Goal: Transaction & Acquisition: Purchase product/service

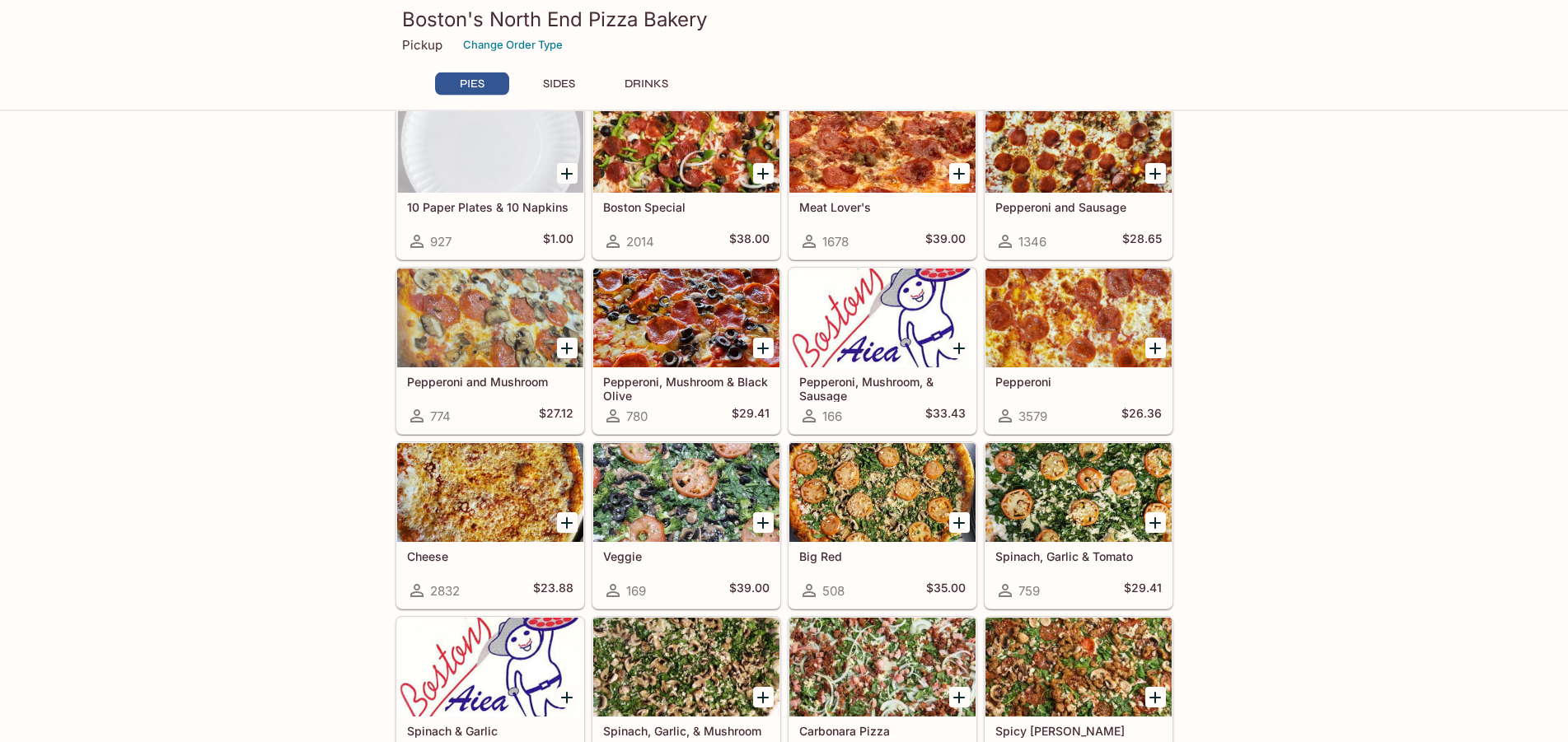
scroll to position [84, 0]
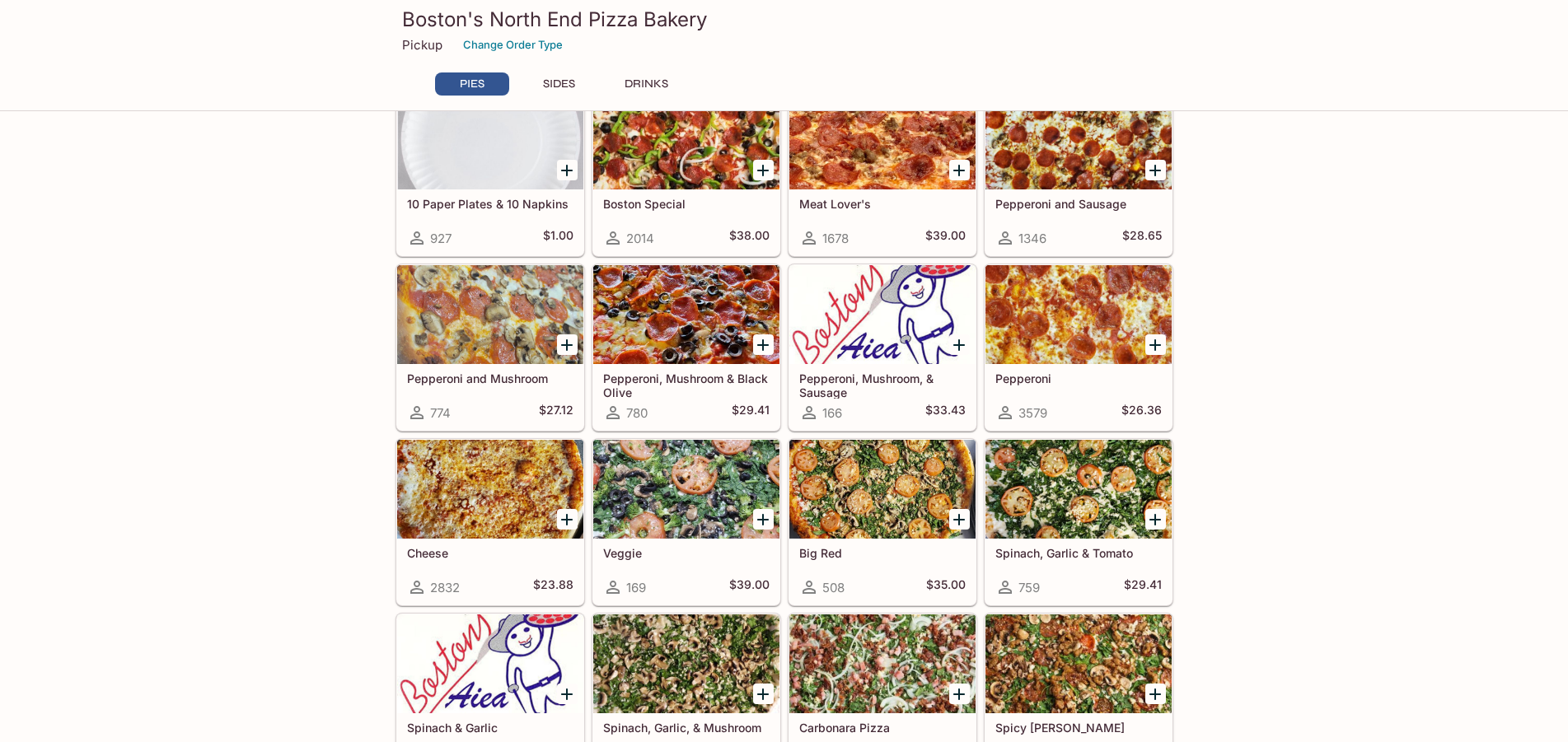
click at [864, 483] on div at bounding box center [883, 489] width 186 height 99
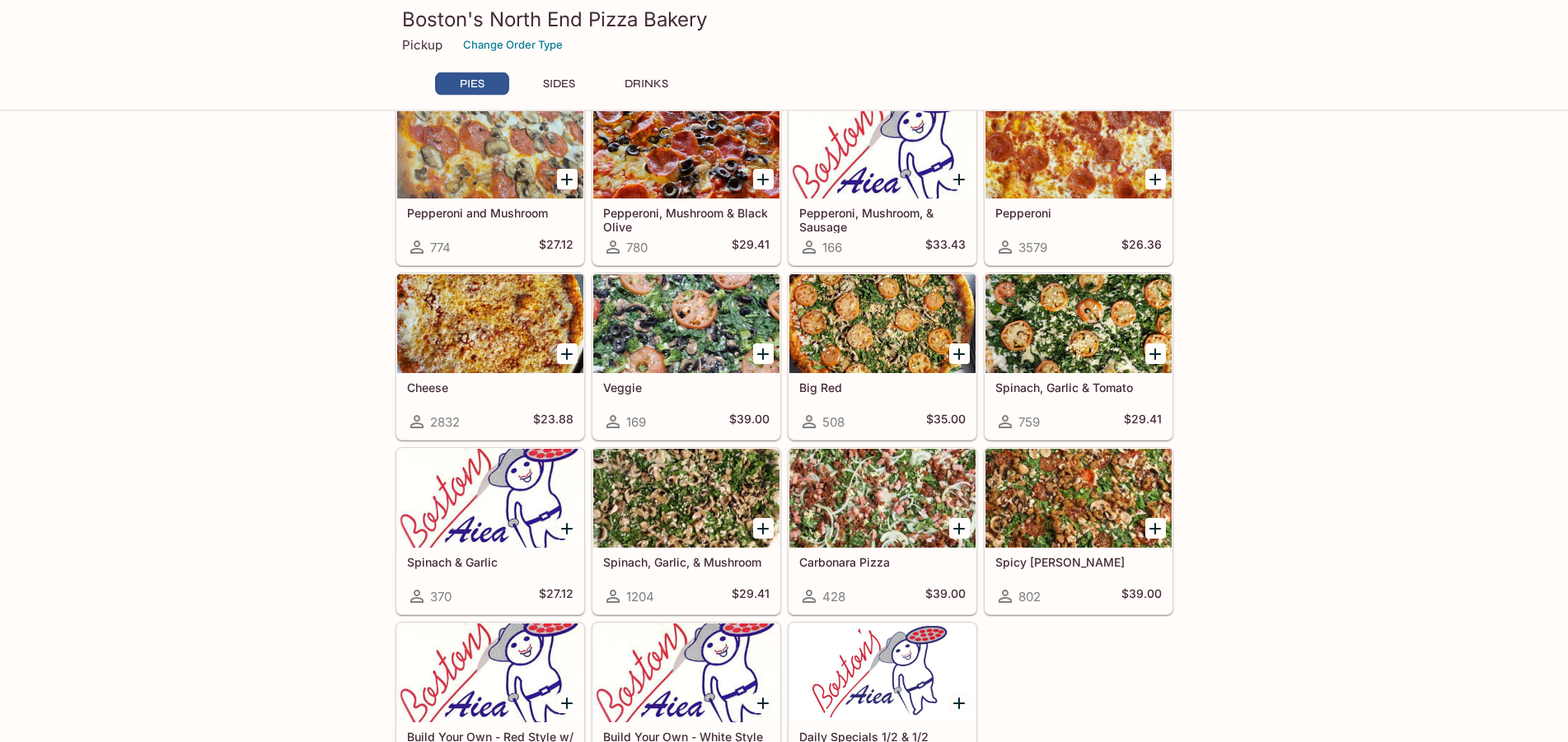
scroll to position [252, 0]
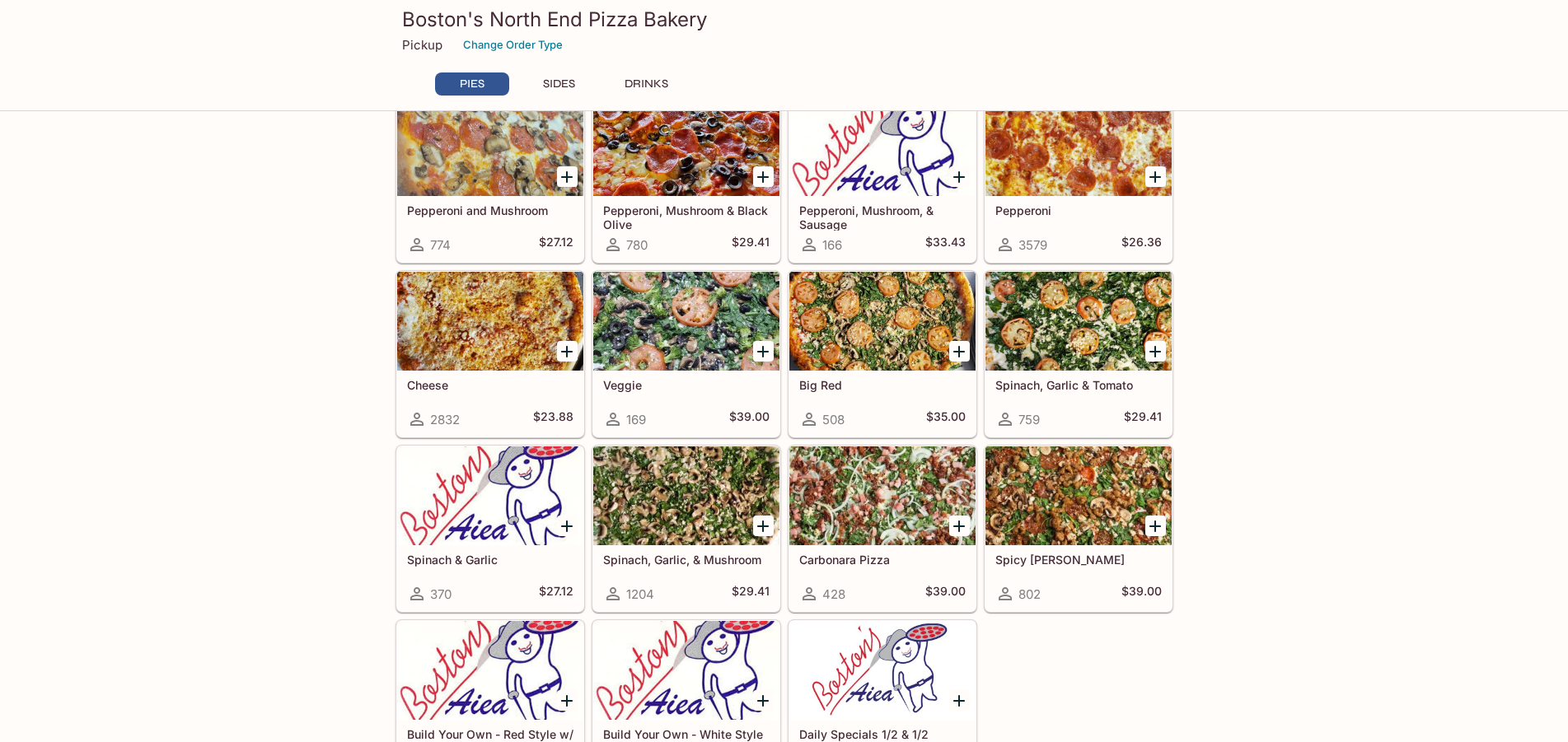
click at [755, 529] on icon "Add Spinach, Garlic, & Mushroom" at bounding box center [763, 526] width 20 height 20
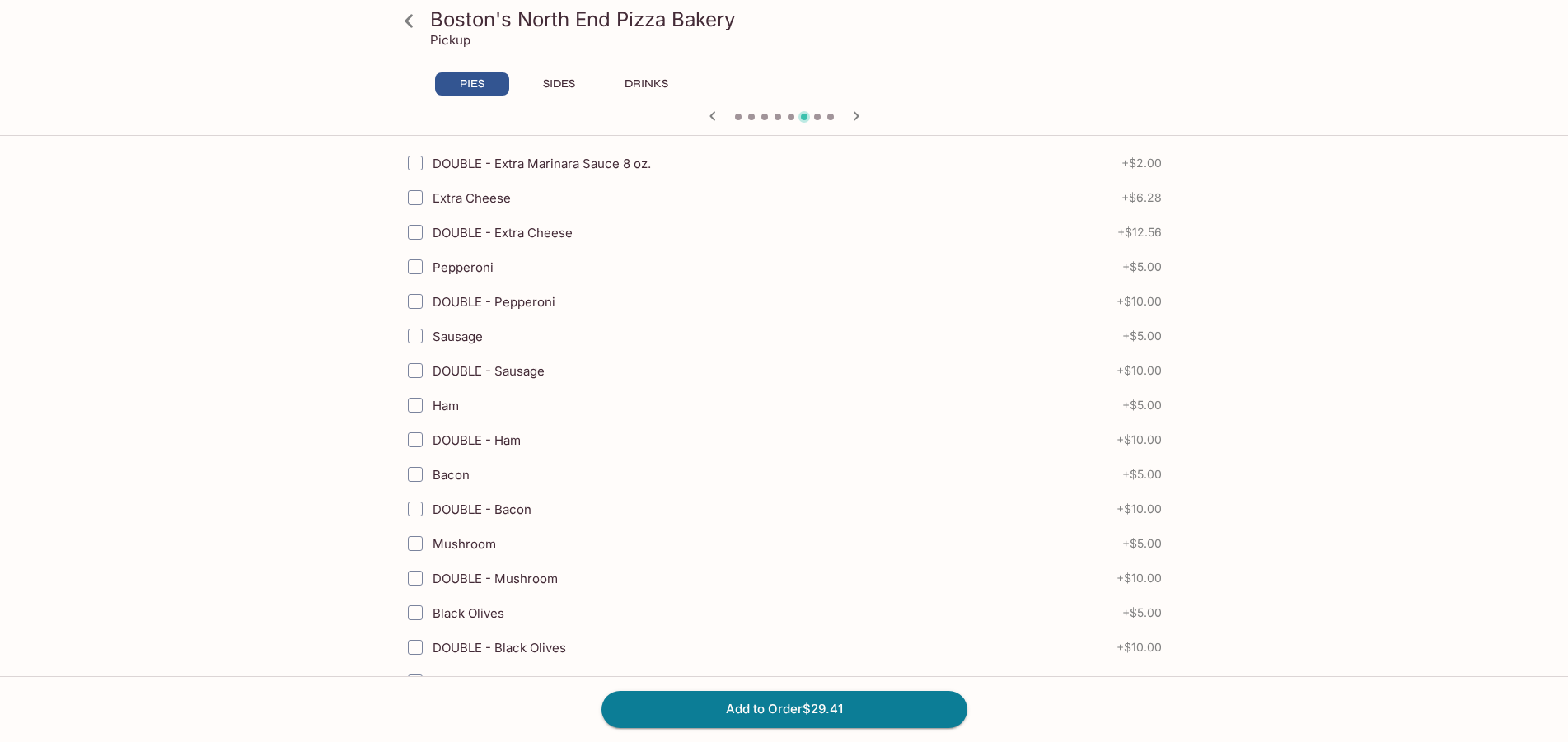
scroll to position [672, 0]
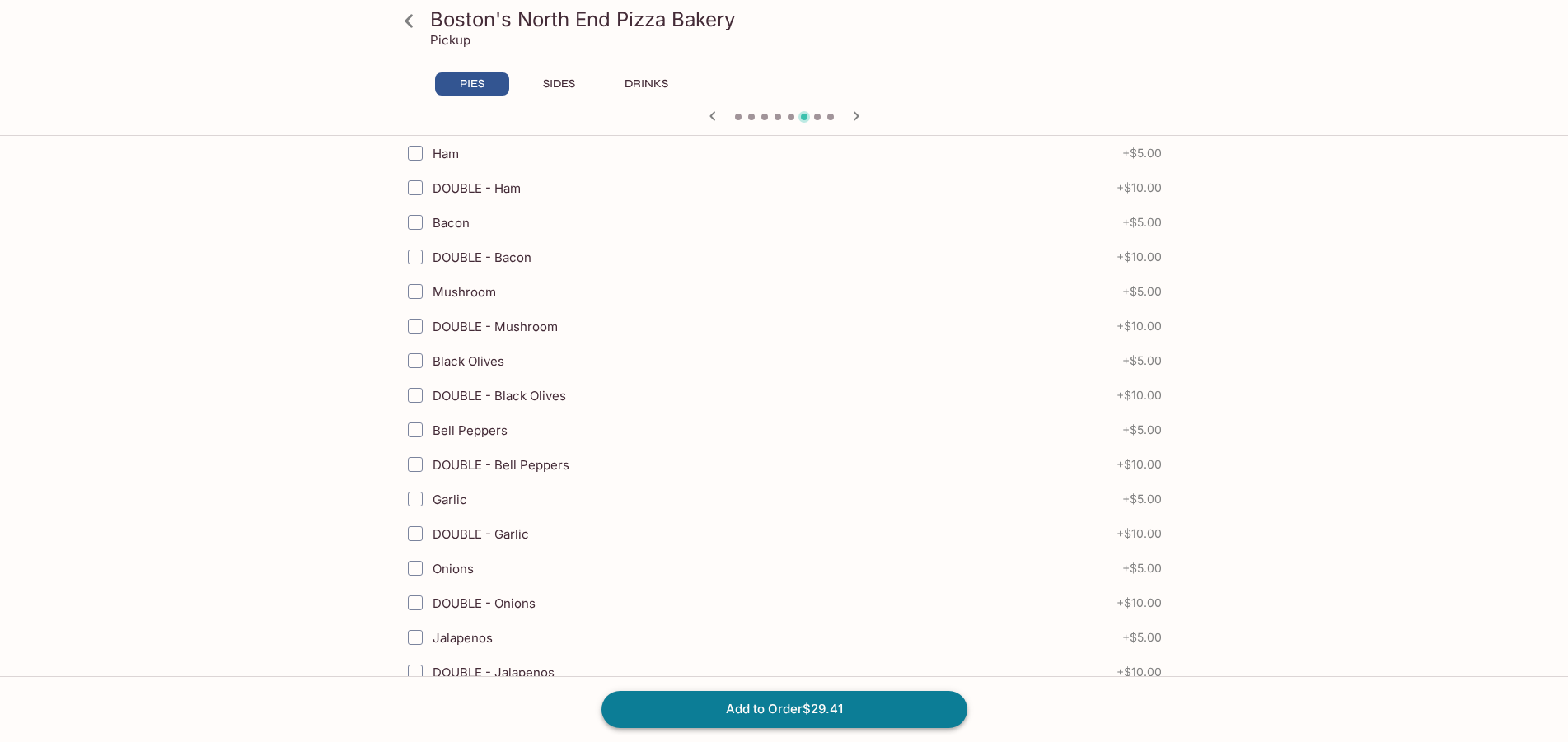
click at [820, 726] on div "Add to Order $29.41" at bounding box center [784, 709] width 1568 height 66
click at [838, 707] on button "Add to Order $29.41" at bounding box center [784, 709] width 366 height 36
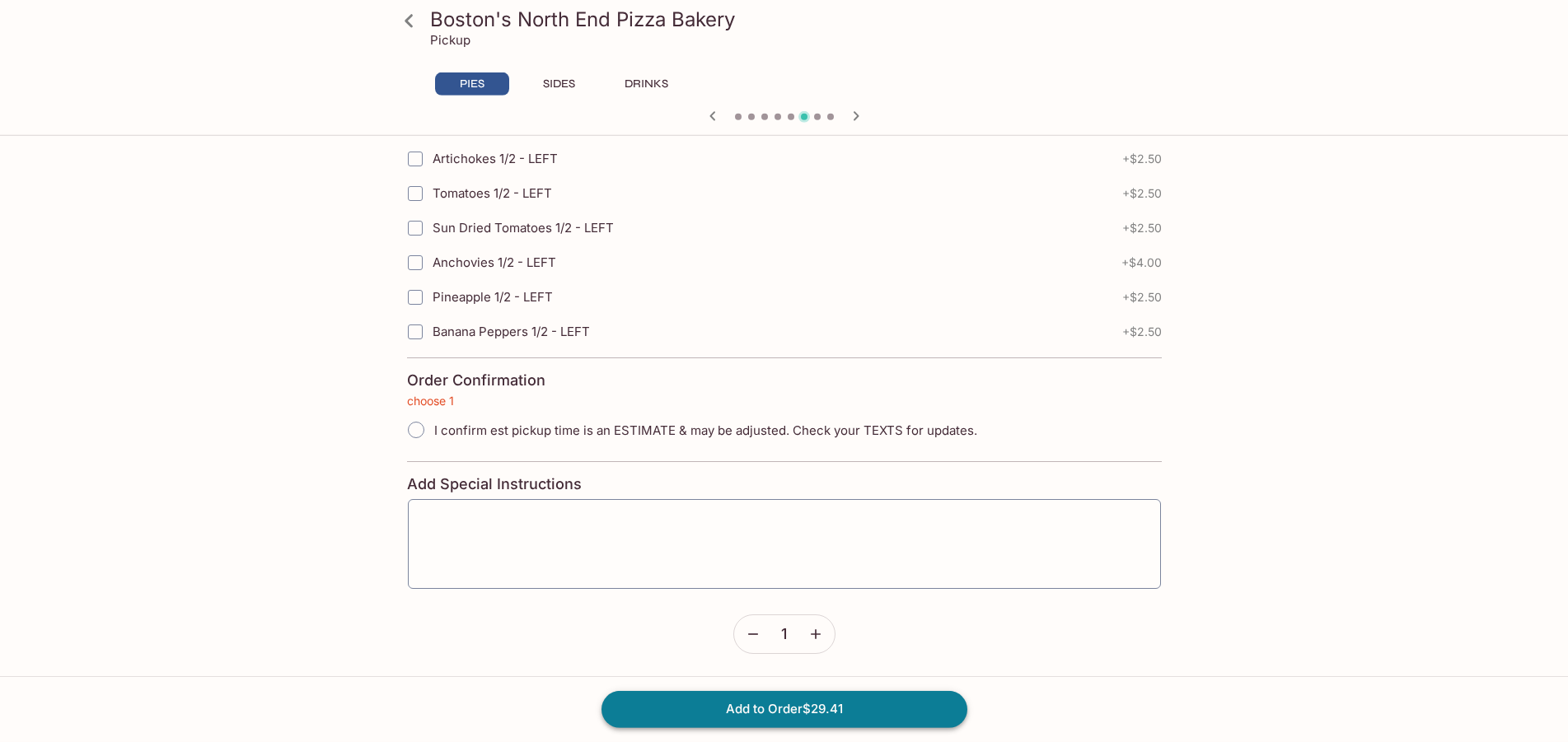
scroll to position [3631, 0]
click at [417, 430] on input "I confirm est pickup time is an ESTIMATE & may be adjusted. Check your TEXTS fo…" at bounding box center [416, 428] width 35 height 35
click at [422, 431] on input "I confirm est pickup time is an ESTIMATE & may be adjusted. Check your TEXTS fo…" at bounding box center [416, 428] width 35 height 35
radio input "true"
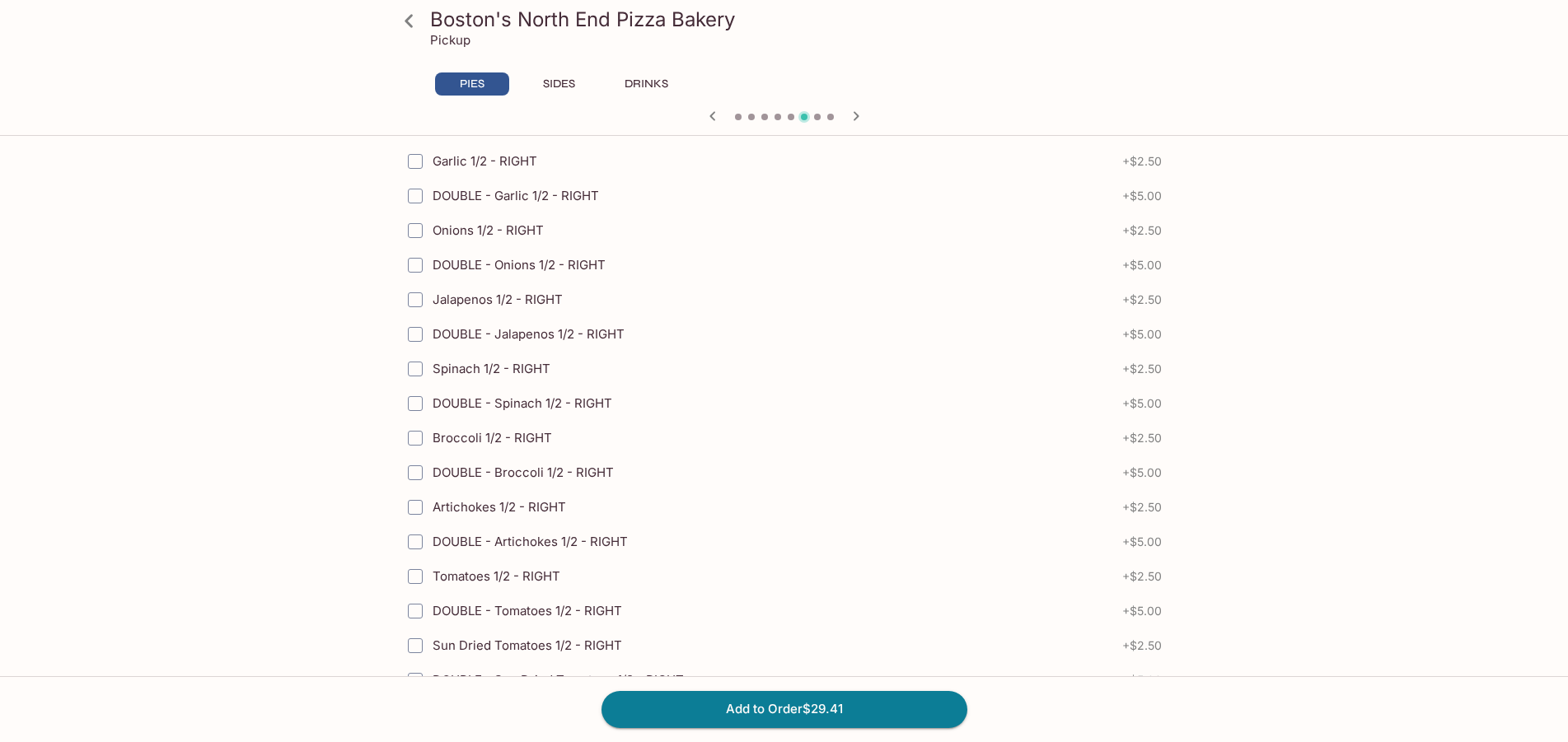
scroll to position [2119, 0]
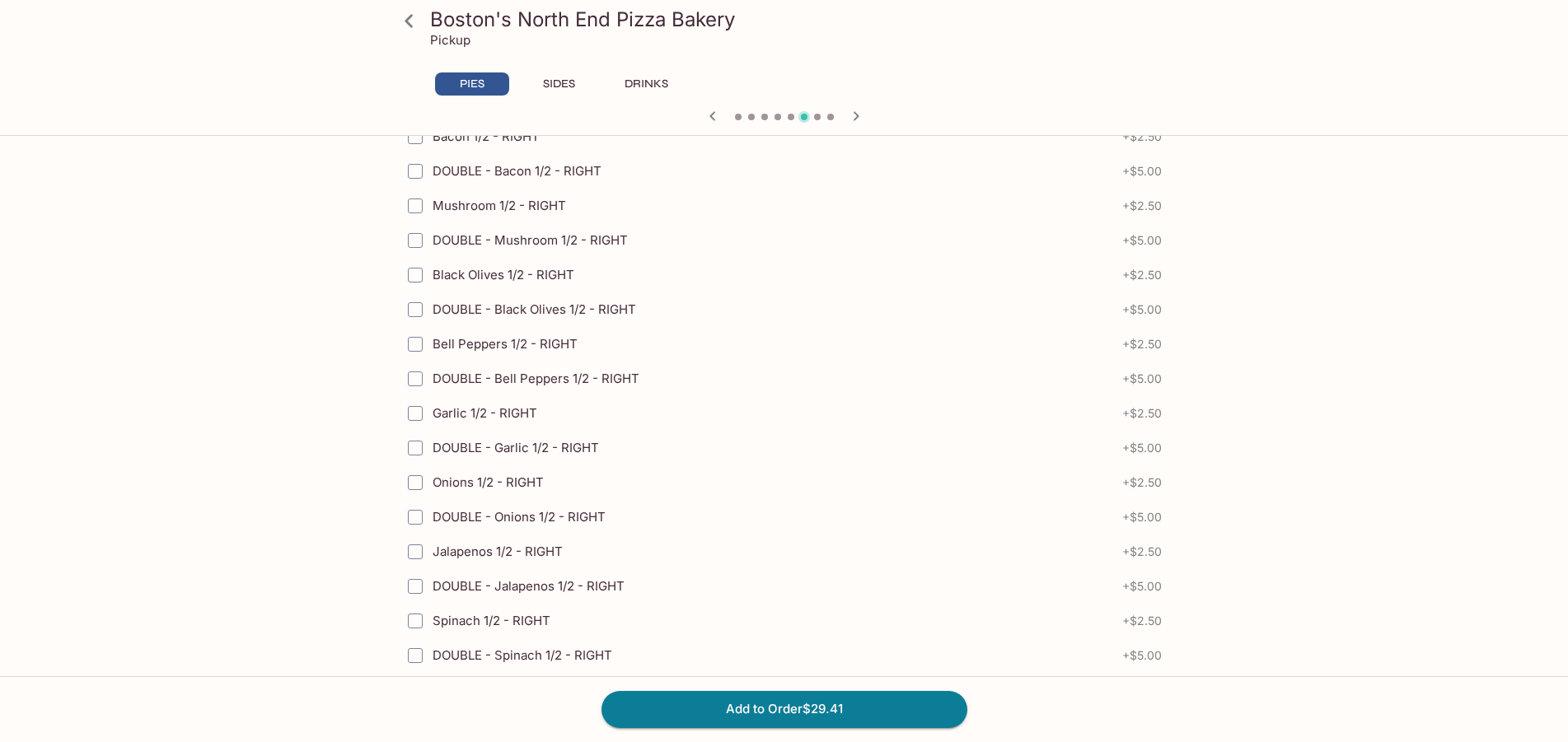
drag, startPoint x: 1566, startPoint y: 412, endPoint x: 1575, endPoint y: 368, distance: 44.9
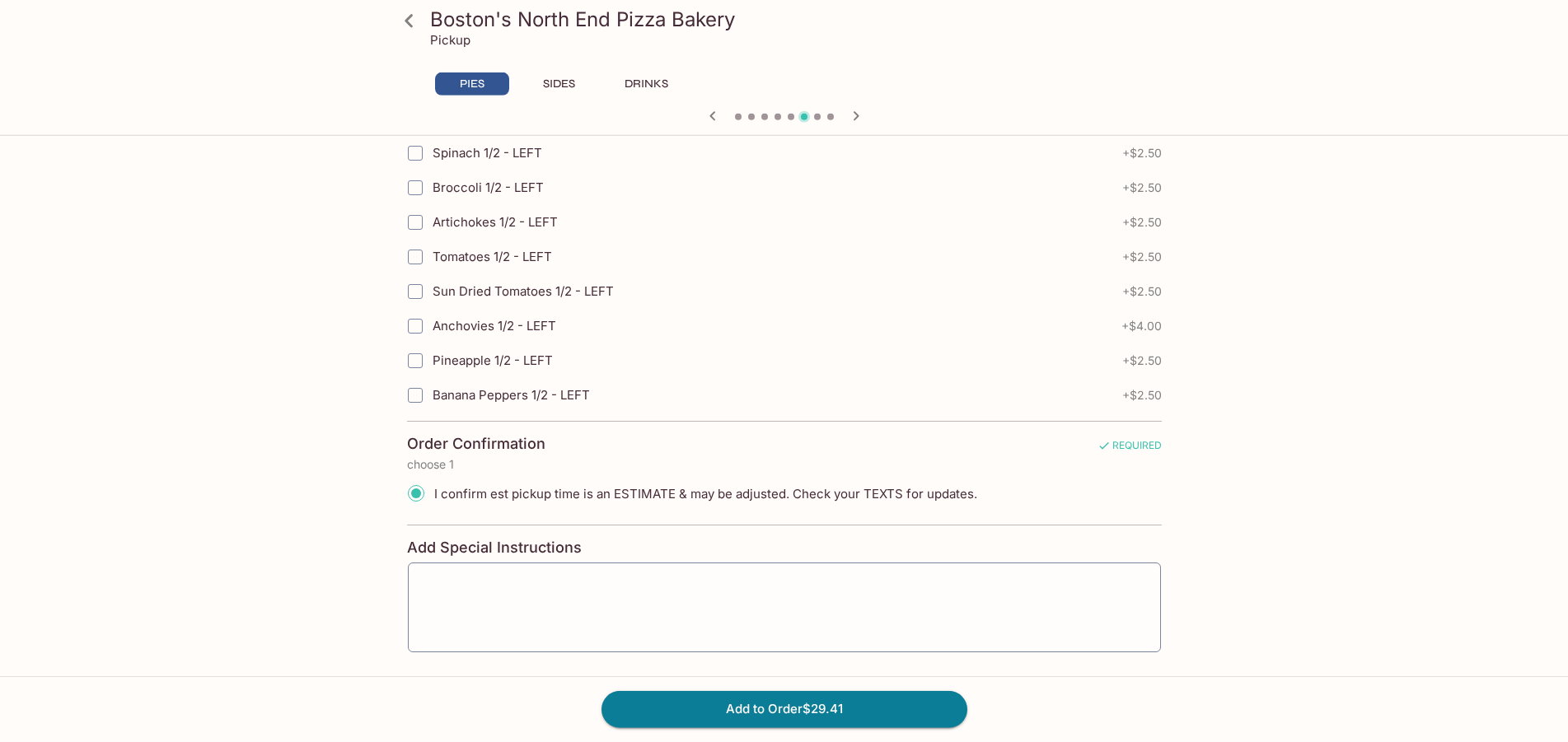
scroll to position [3631, 0]
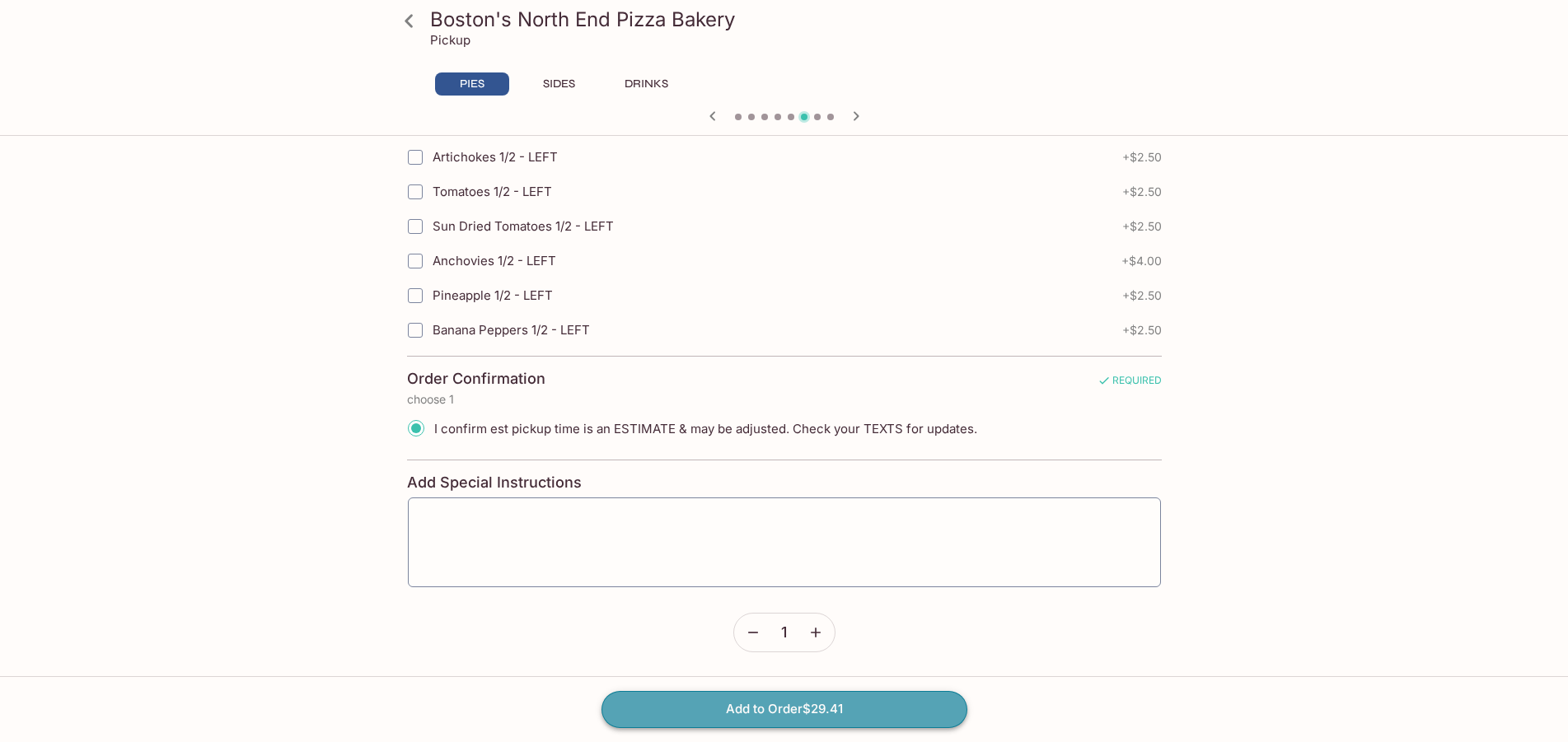
click at [846, 710] on button "Add to Order $29.41" at bounding box center [784, 709] width 366 height 36
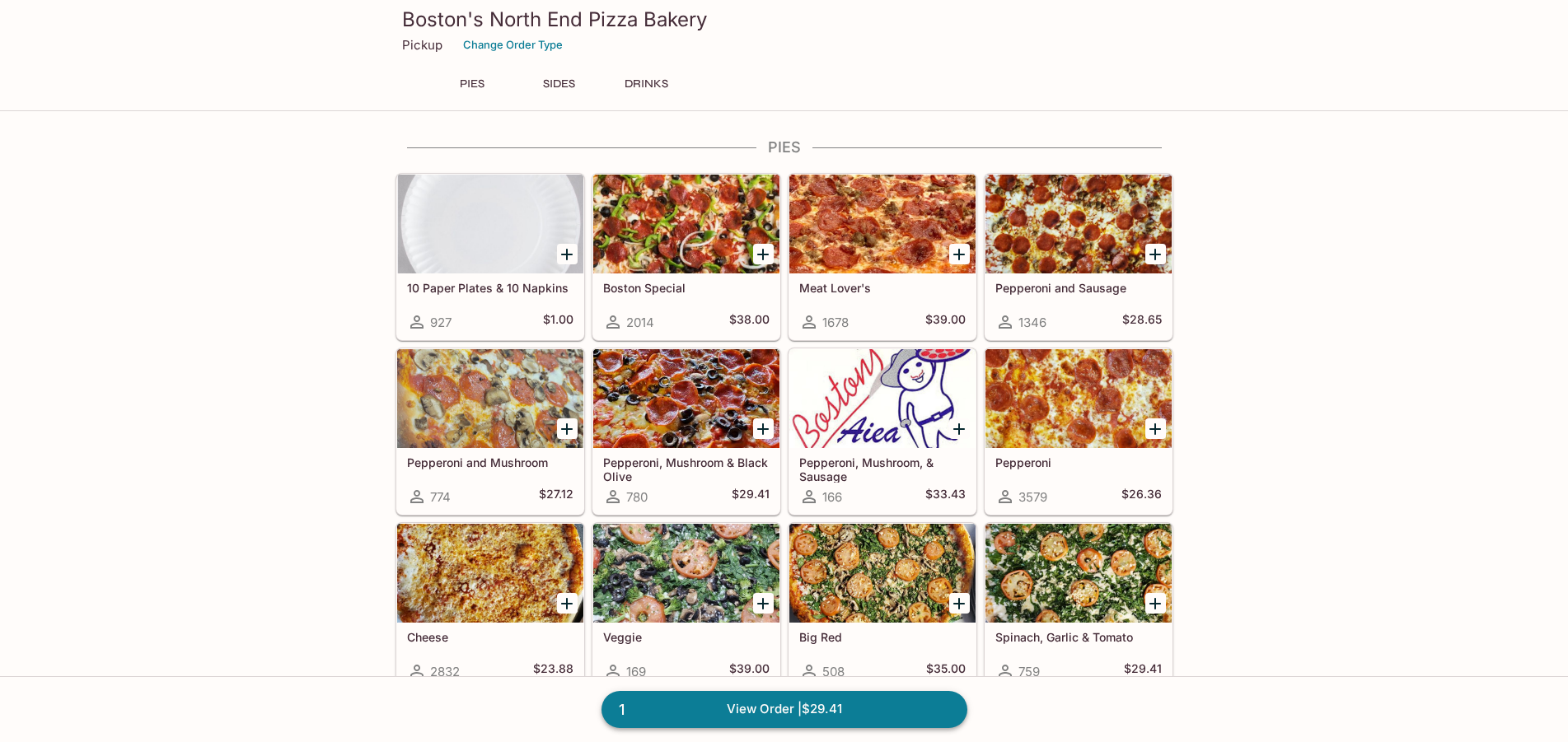
click at [867, 715] on link "1 View Order | $29.41" at bounding box center [784, 709] width 366 height 36
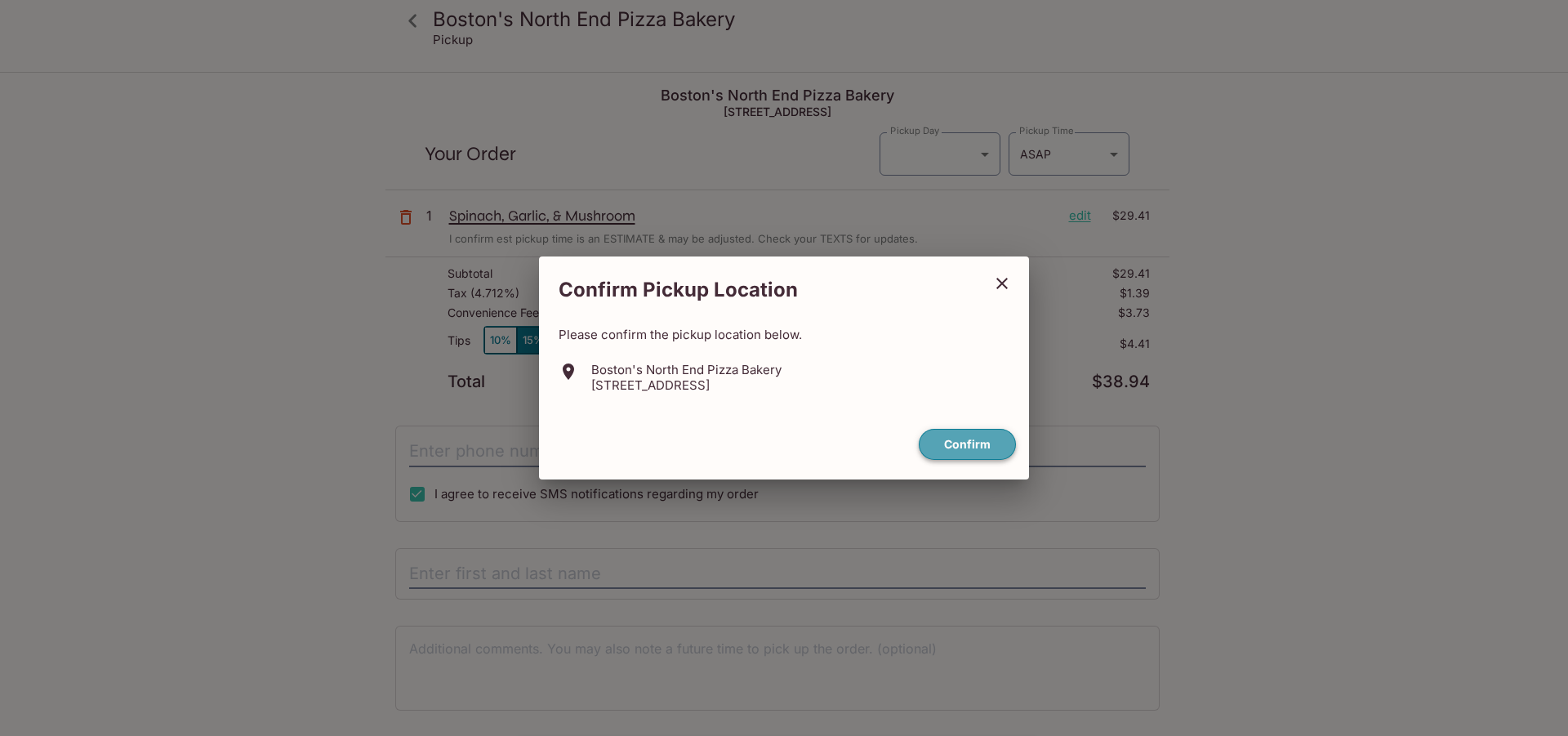
click at [967, 439] on button "Confirm" at bounding box center [967, 445] width 97 height 32
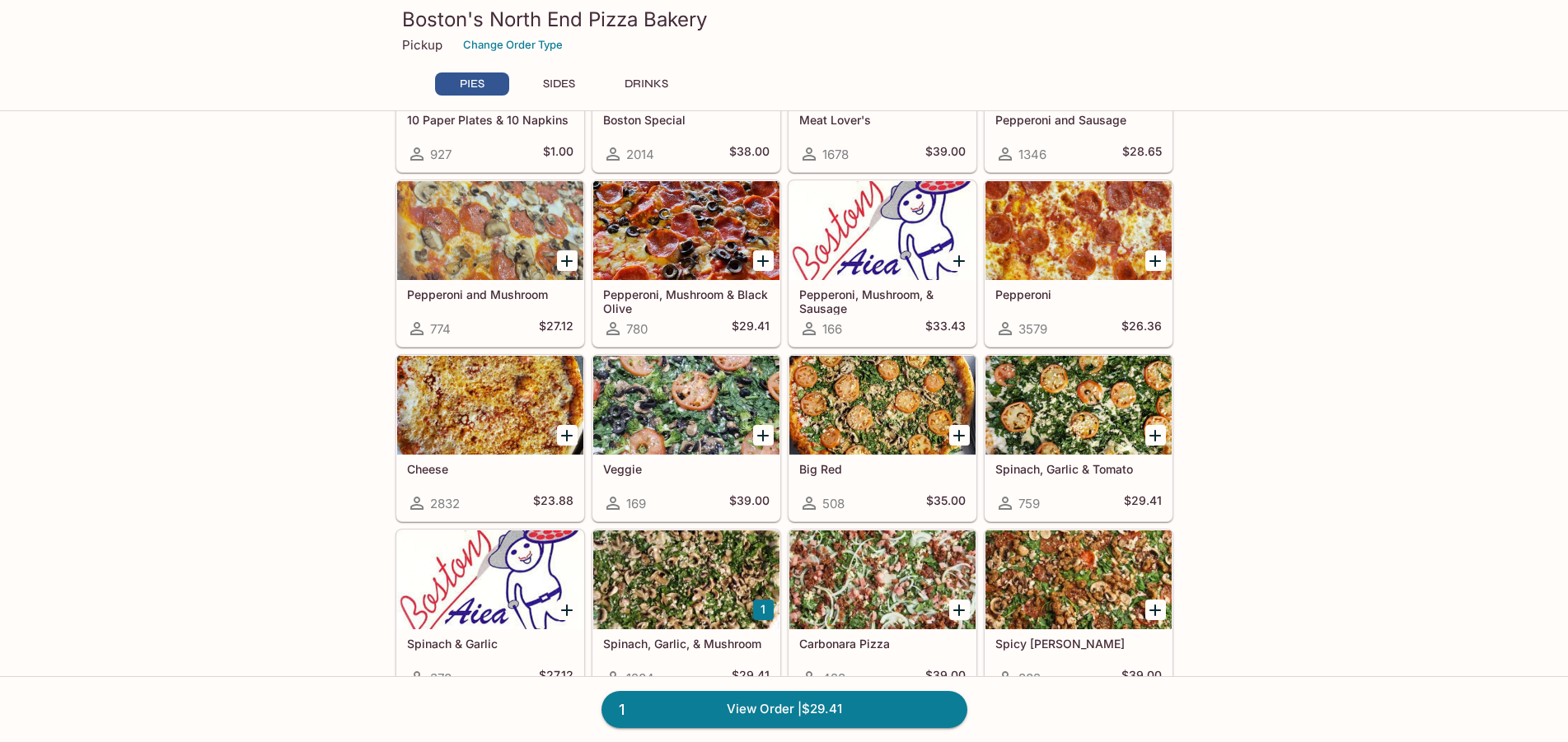
scroll to position [336, 0]
